Goal: Transaction & Acquisition: Subscribe to service/newsletter

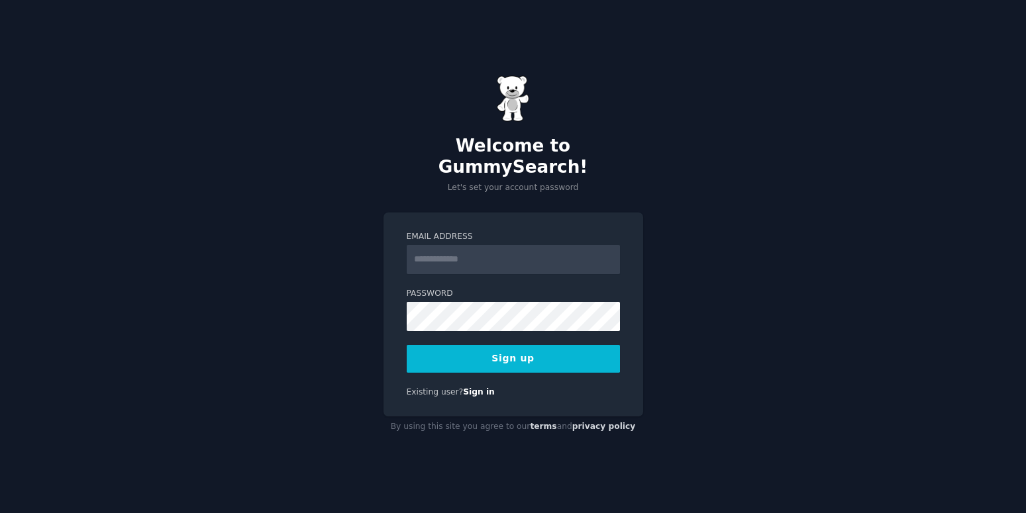
click at [438, 252] on input "Email Address" at bounding box center [513, 259] width 213 height 29
click at [434, 252] on input "Email Address" at bounding box center [513, 259] width 213 height 29
click at [432, 252] on input "Email Address" at bounding box center [513, 259] width 213 height 29
type input "**********"
click at [407, 345] on button "Sign up" at bounding box center [513, 359] width 213 height 28
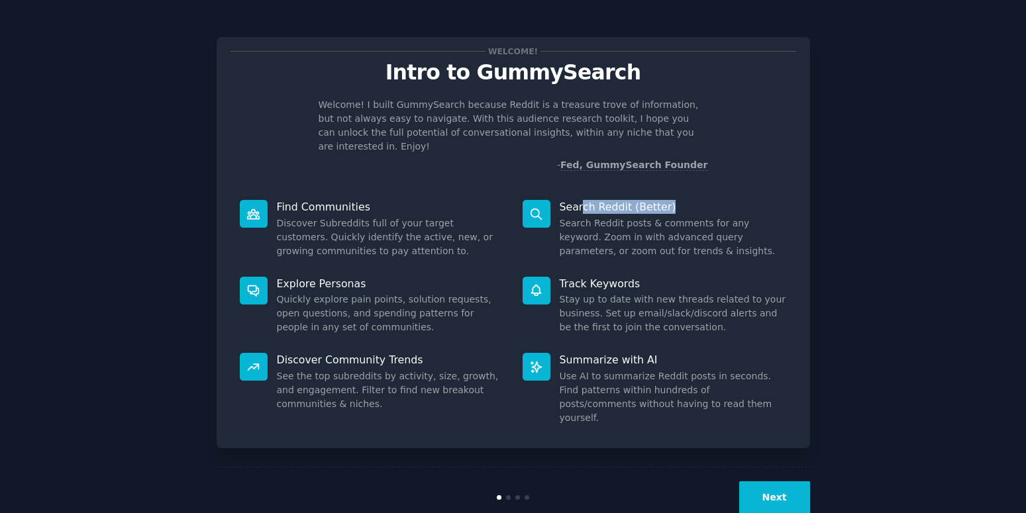
drag, startPoint x: 625, startPoint y: 194, endPoint x: 667, endPoint y: 195, distance: 42.4
click at [667, 200] on p "Search Reddit (Better)" at bounding box center [673, 207] width 227 height 14
drag, startPoint x: 556, startPoint y: 273, endPoint x: 644, endPoint y: 278, distance: 88.2
click at [644, 278] on div "Track Keywords Stay up to date with new threads related to your business. Set u…" at bounding box center [654, 306] width 283 height 77
drag, startPoint x: 645, startPoint y: 354, endPoint x: 546, endPoint y: 357, distance: 98.8
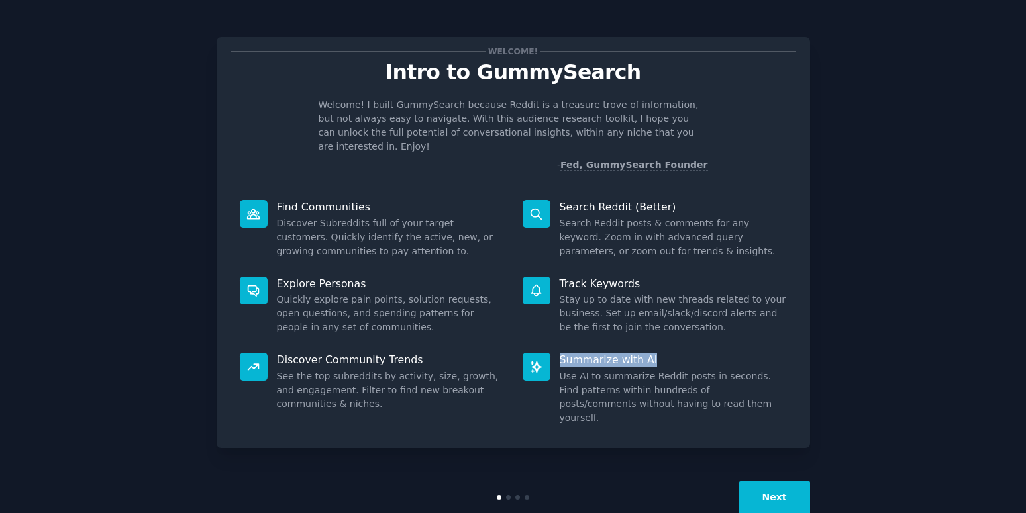
click at [546, 357] on div "Summarize with AI Use AI to summarize Reddit posts in seconds. Find patterns wi…" at bounding box center [654, 389] width 283 height 91
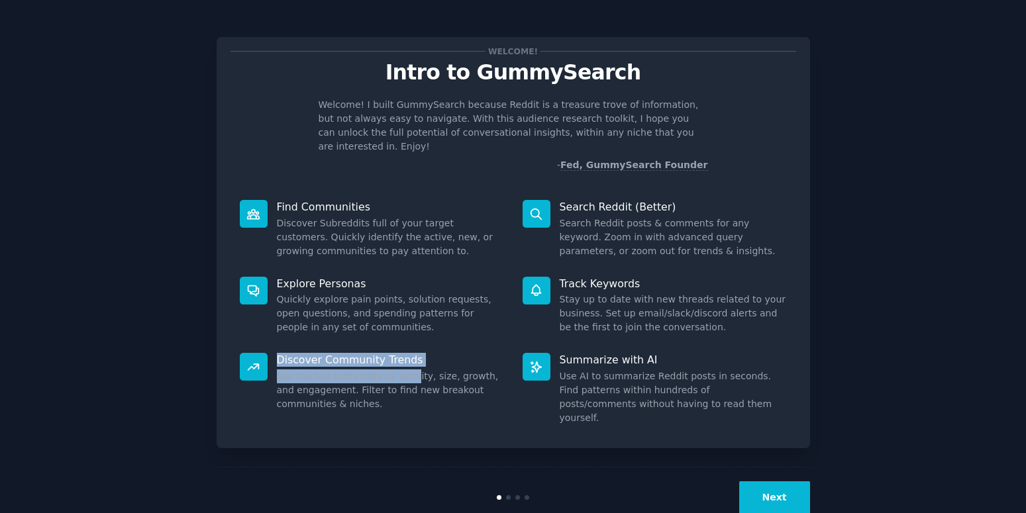
drag, startPoint x: 321, startPoint y: 345, endPoint x: 262, endPoint y: 335, distance: 59.1
click at [262, 344] on div "Discover Community Trends See the top subreddits by activity, size, growth, and…" at bounding box center [372, 389] width 283 height 91
click at [450, 321] on div "Explore Personas Quickly explore pain points, solution requests, open questions…" at bounding box center [372, 306] width 283 height 77
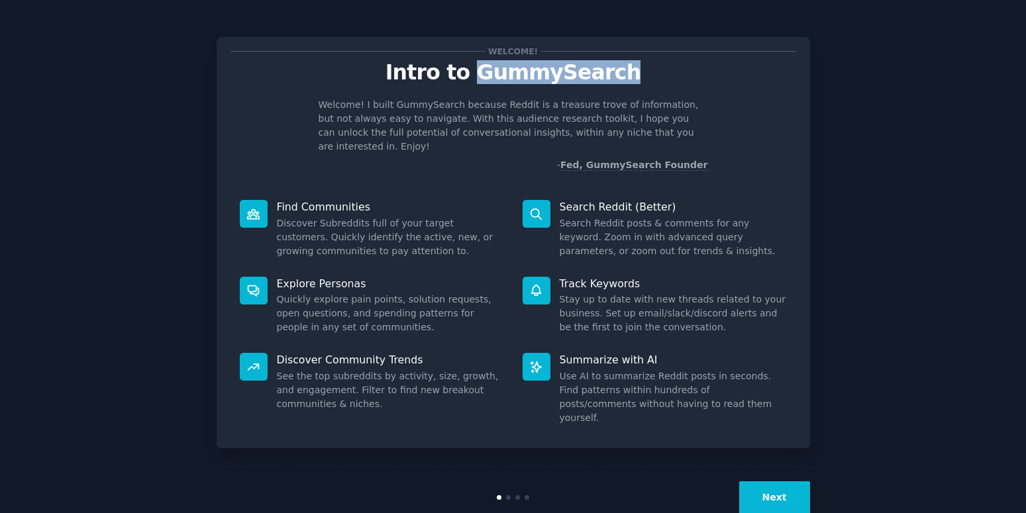
drag, startPoint x: 480, startPoint y: 76, endPoint x: 647, endPoint y: 74, distance: 166.3
click at [647, 74] on p "Intro to GummySearch" at bounding box center [514, 72] width 566 height 23
copy p "GummySearch"
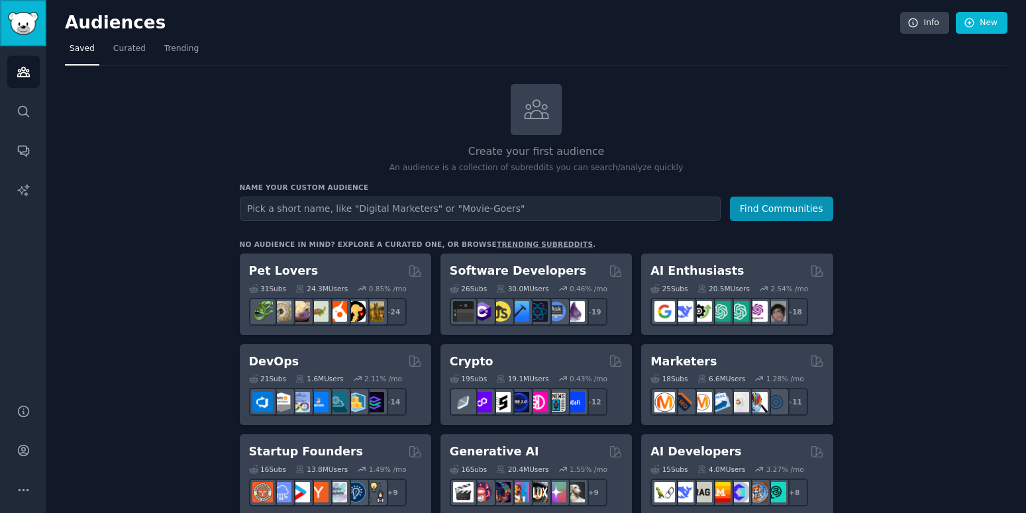
click at [34, 21] on img "Sidebar" at bounding box center [23, 23] width 30 height 23
